Goal: Task Accomplishment & Management: Manage account settings

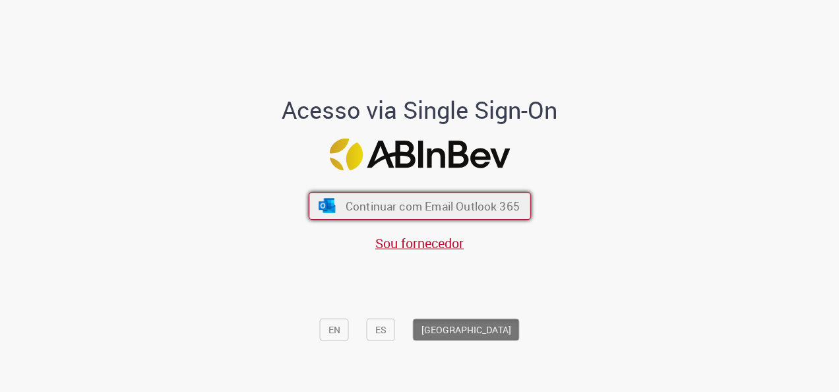
click at [413, 209] on span "Continuar com Email Outlook 365" at bounding box center [432, 205] width 174 height 15
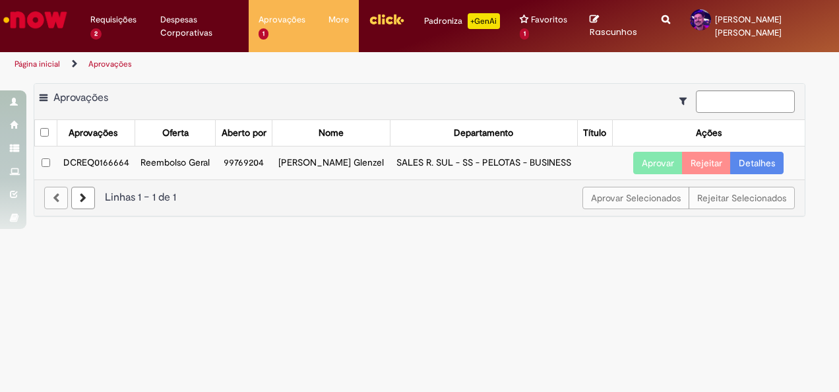
click at [771, 167] on link "Detalhes" at bounding box center [756, 163] width 53 height 22
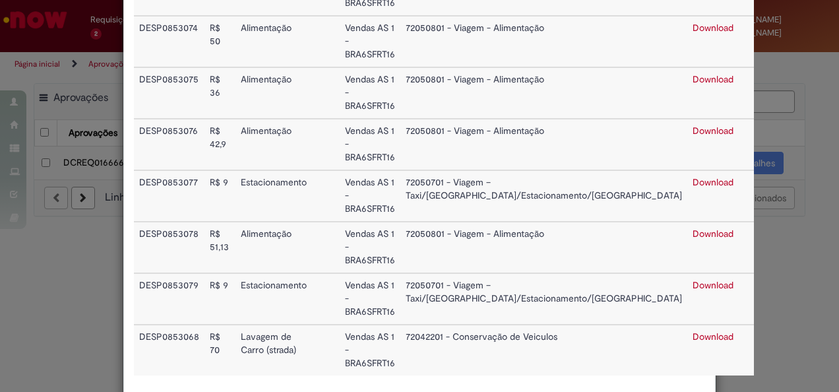
scroll to position [500, 0]
